Goal: Transaction & Acquisition: Purchase product/service

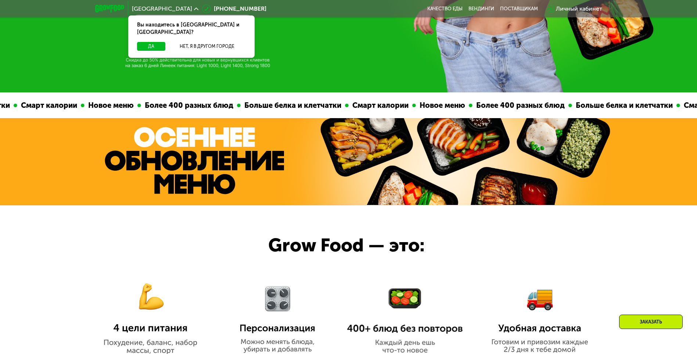
scroll to position [331, 0]
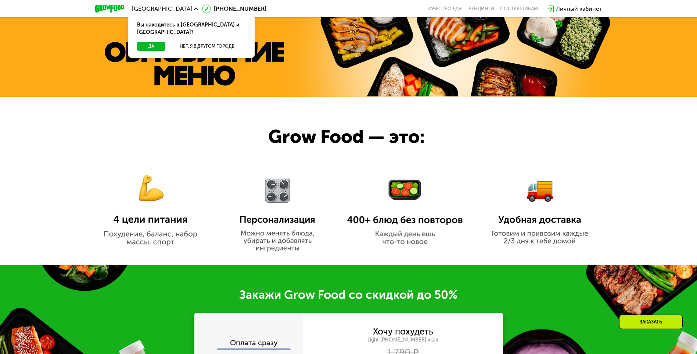
click at [144, 239] on img at bounding box center [150, 203] width 116 height 84
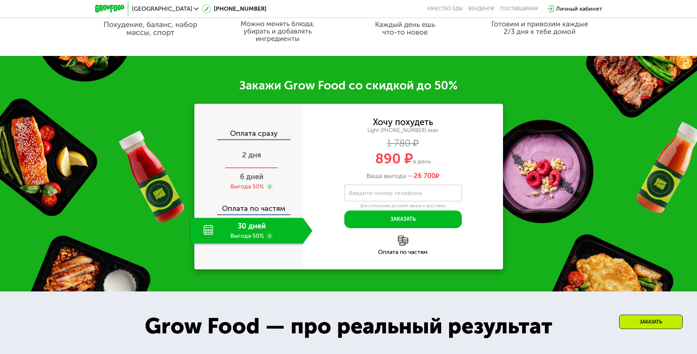
scroll to position [588, 0]
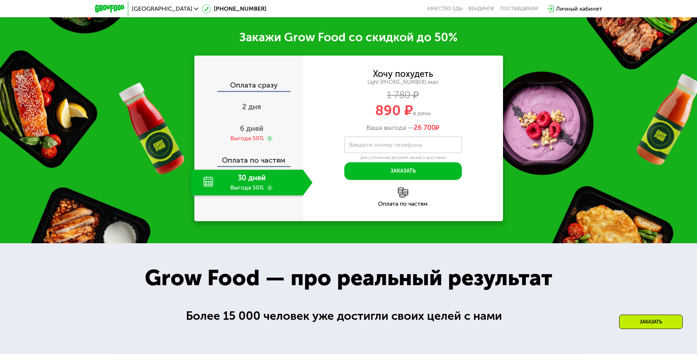
click at [248, 182] on div "30 дней Выгода 50%" at bounding box center [247, 182] width 112 height 26
click at [244, 133] on span "6 дней" at bounding box center [252, 128] width 24 height 9
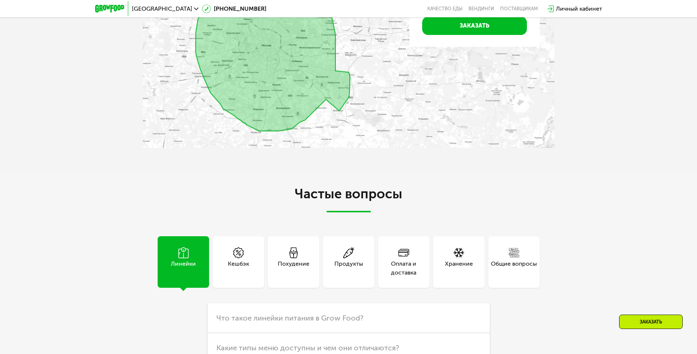
scroll to position [1617, 0]
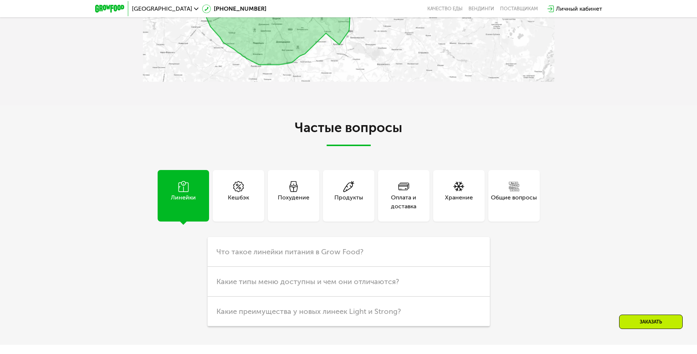
click at [284, 203] on div "Похудение" at bounding box center [294, 202] width 32 height 18
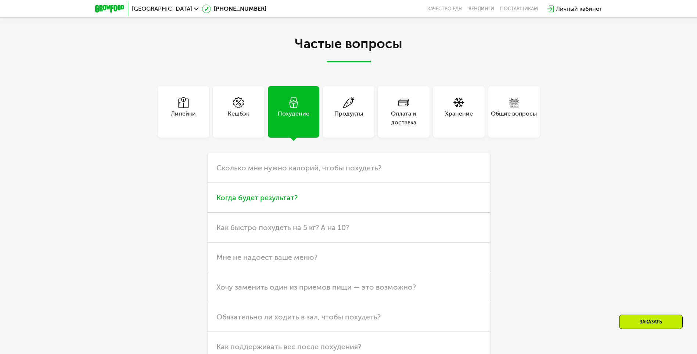
scroll to position [1727, 0]
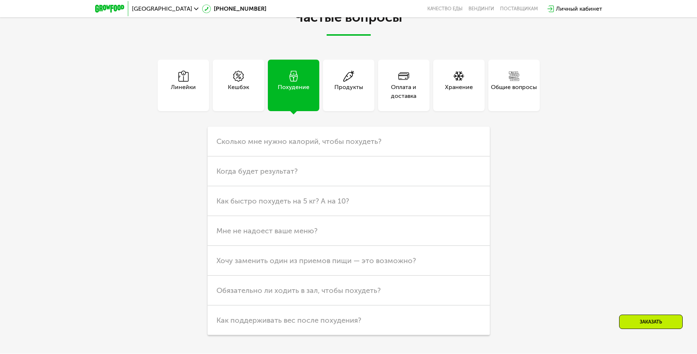
click at [354, 107] on div "Продукты" at bounding box center [348, 85] width 51 height 51
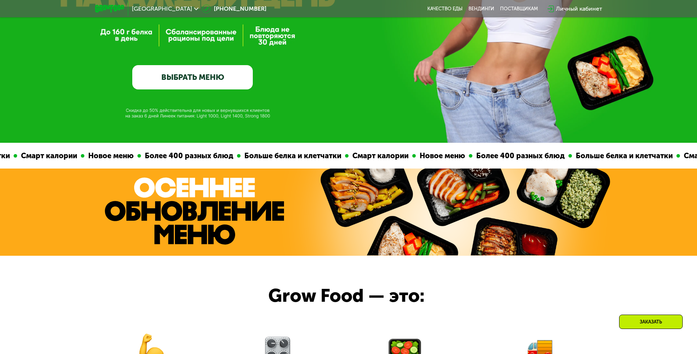
scroll to position [37, 0]
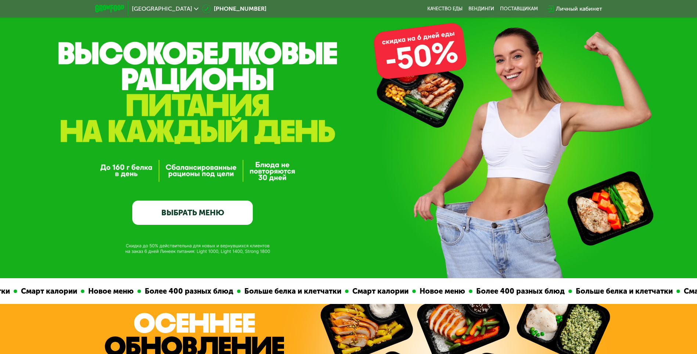
click at [198, 213] on link "ВЫБРАТЬ МЕНЮ" at bounding box center [192, 212] width 121 height 24
click at [203, 218] on link "ВЫБРАТЬ МЕНЮ" at bounding box center [192, 212] width 121 height 24
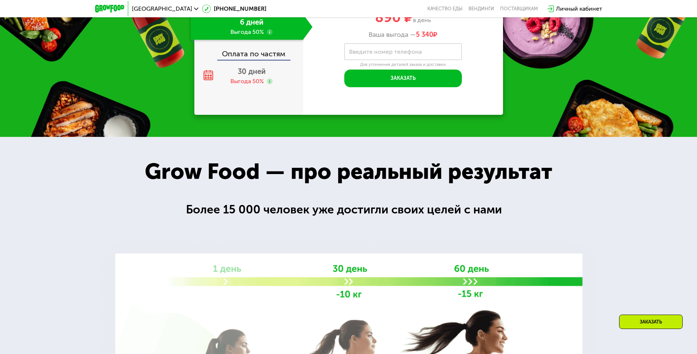
scroll to position [735, 0]
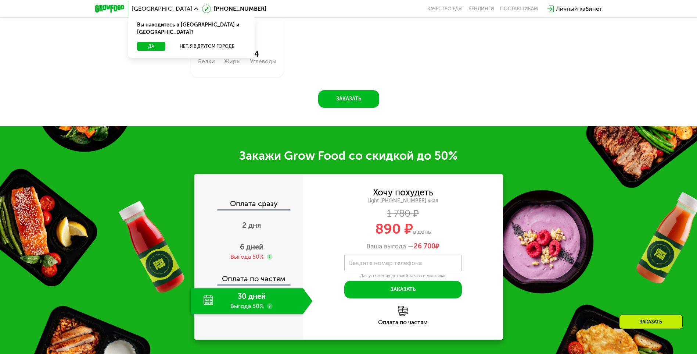
scroll to position [555, 0]
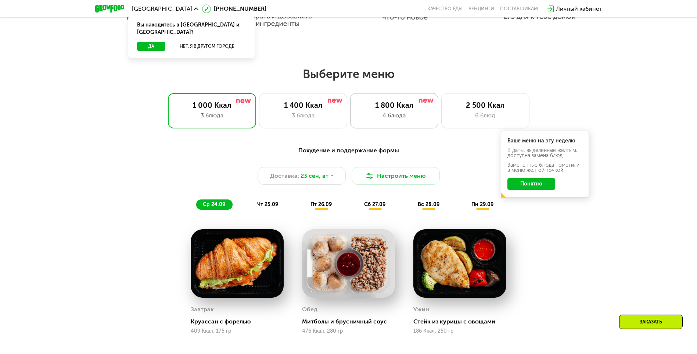
click at [383, 114] on div "4 блюда" at bounding box center [394, 115] width 73 height 9
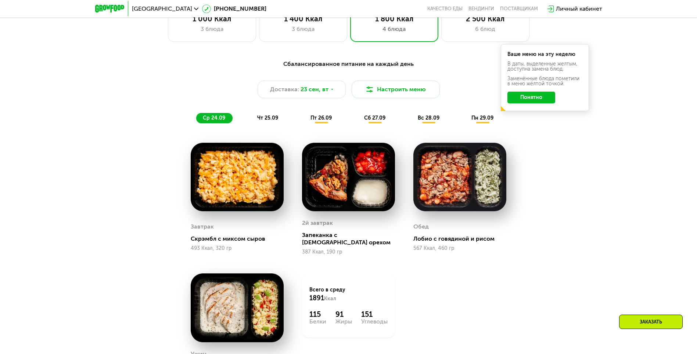
scroll to position [628, 0]
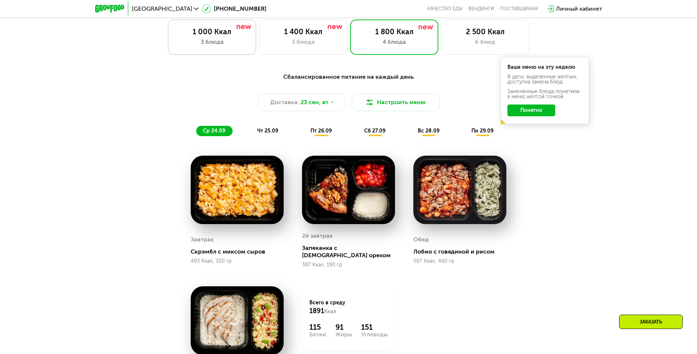
click at [215, 40] on div "3 блюда" at bounding box center [212, 41] width 73 height 9
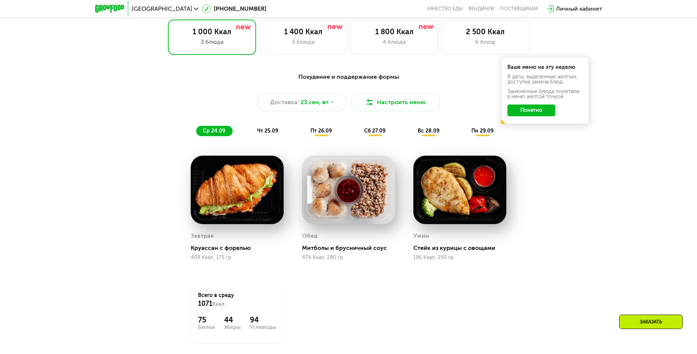
click at [319, 134] on span "пт 26.09" at bounding box center [321, 131] width 21 height 6
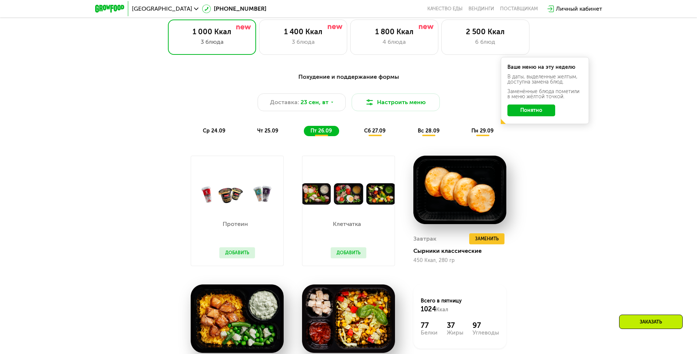
click at [373, 132] on span "сб 27.09" at bounding box center [374, 131] width 21 height 6
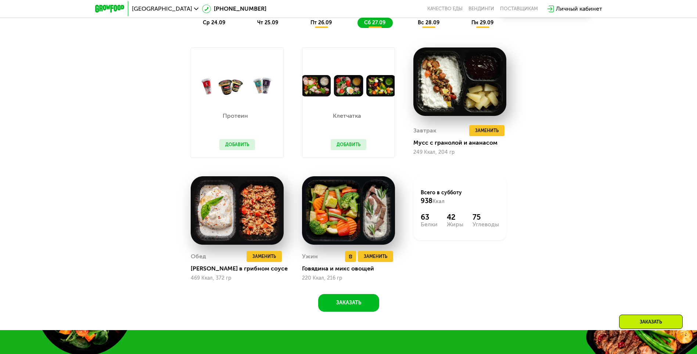
scroll to position [739, 0]
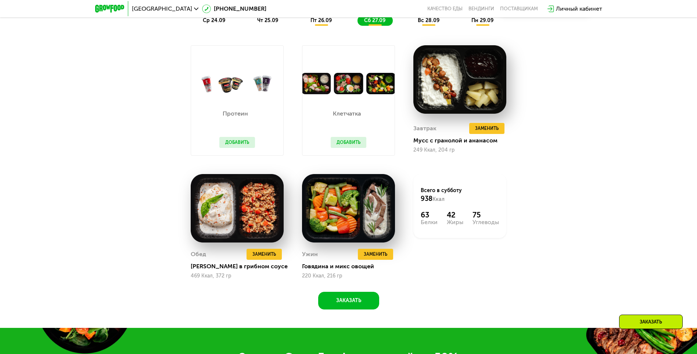
click at [240, 145] on button "Добавить" at bounding box center [237, 142] width 36 height 11
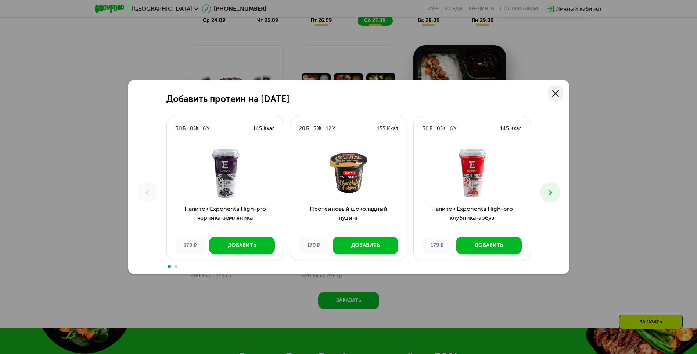
click at [558, 91] on use at bounding box center [555, 93] width 7 height 7
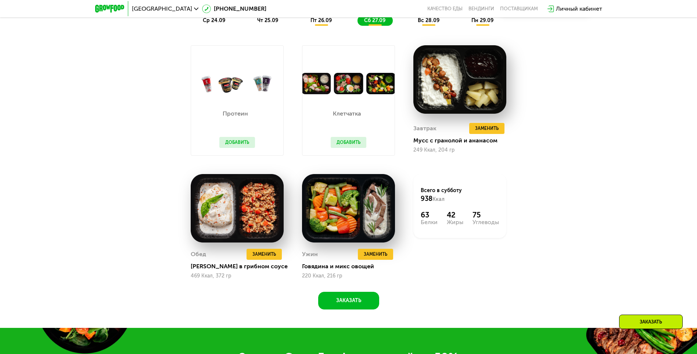
click at [350, 141] on button "Добавить" at bounding box center [349, 142] width 36 height 11
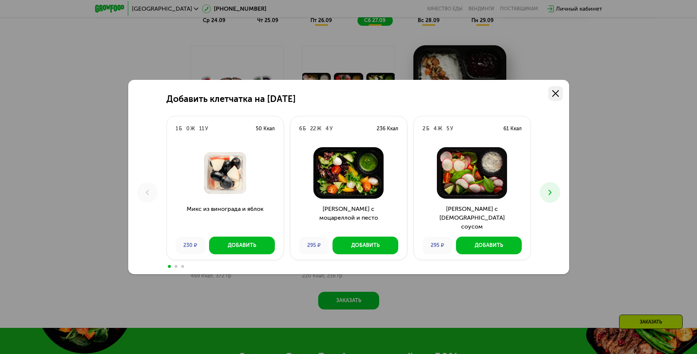
click at [557, 97] on link at bounding box center [555, 93] width 15 height 15
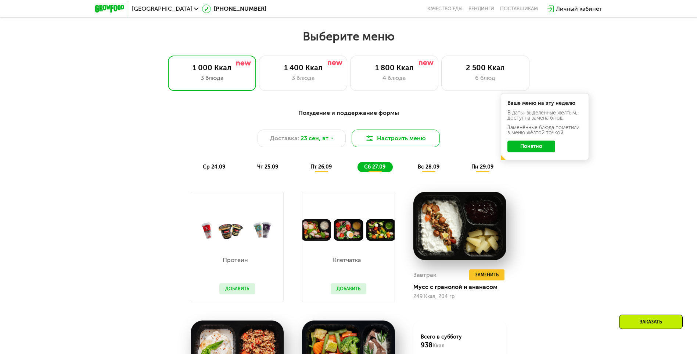
scroll to position [592, 0]
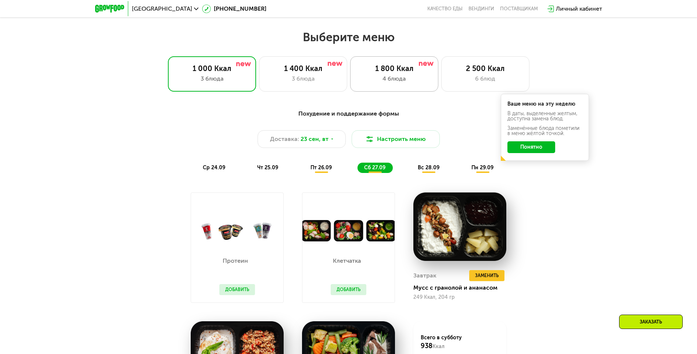
click at [382, 78] on div "4 блюда" at bounding box center [394, 78] width 73 height 9
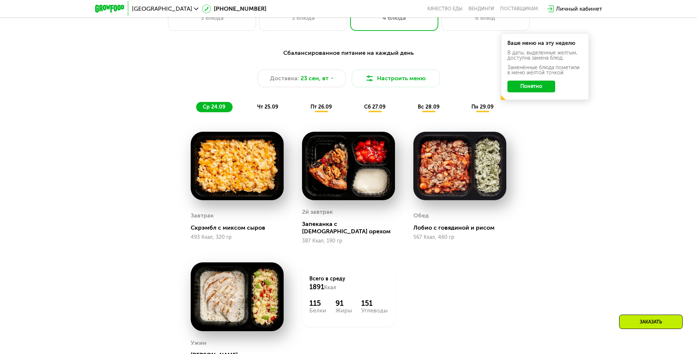
scroll to position [665, 0]
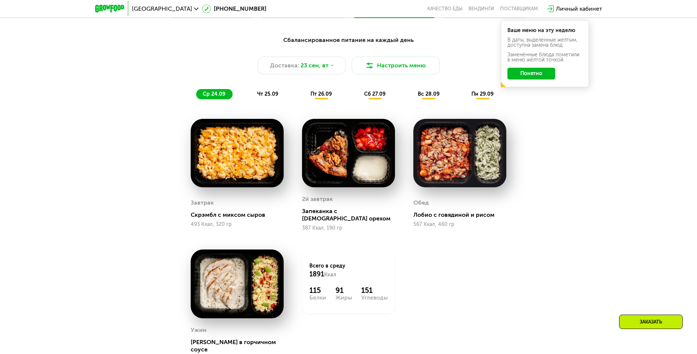
click at [328, 99] on div "пт 26.09" at bounding box center [321, 94] width 35 height 10
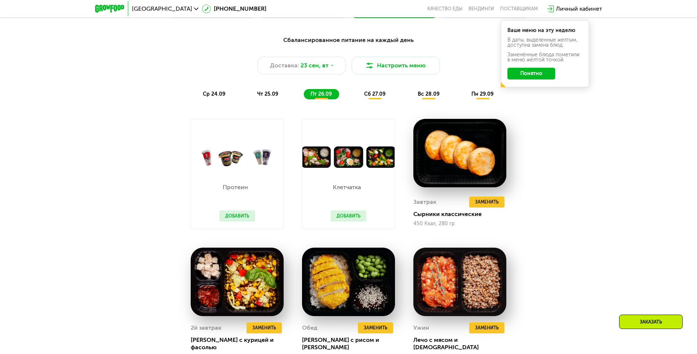
click at [379, 96] on span "сб 27.09" at bounding box center [374, 94] width 21 height 6
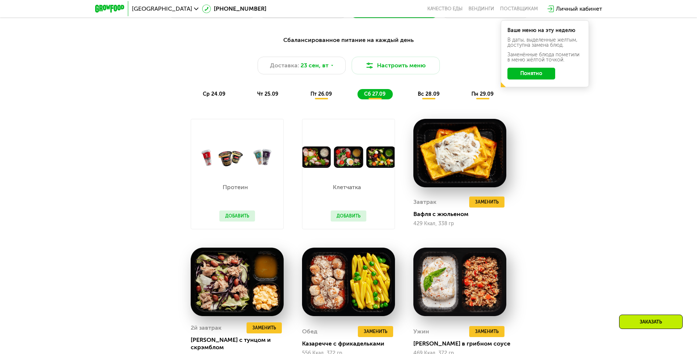
click at [379, 96] on span "сб 27.09" at bounding box center [374, 94] width 21 height 6
click at [432, 95] on span "вс 28.09" at bounding box center [429, 94] width 22 height 6
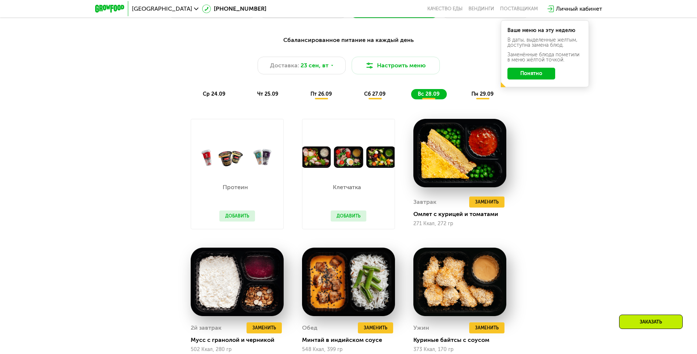
click at [474, 95] on span "пн 29.09" at bounding box center [482, 94] width 22 height 6
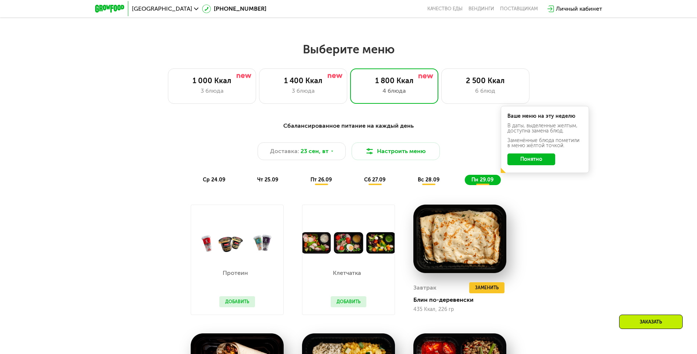
scroll to position [481, 0]
